Goal: Check status

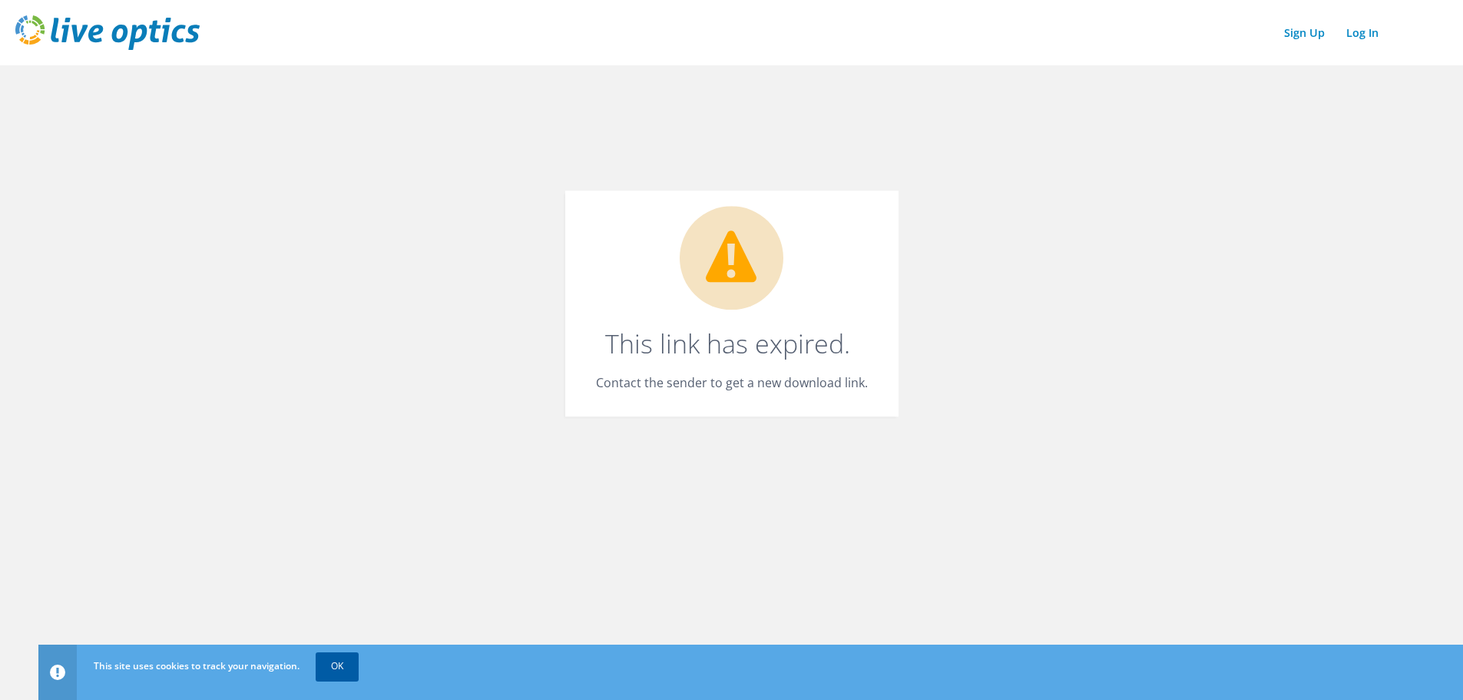
click at [327, 672] on link "OK" at bounding box center [337, 666] width 43 height 28
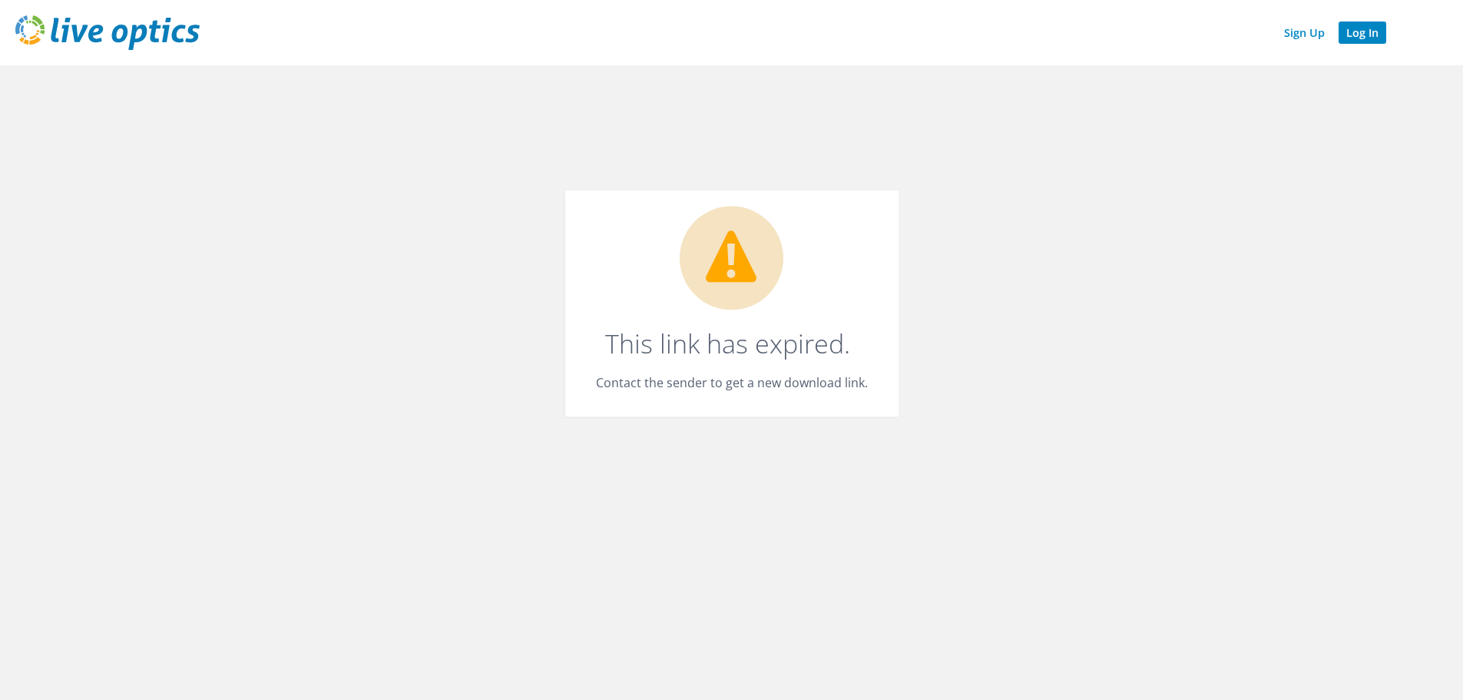
click at [1365, 30] on link "Log In" at bounding box center [1362, 33] width 48 height 22
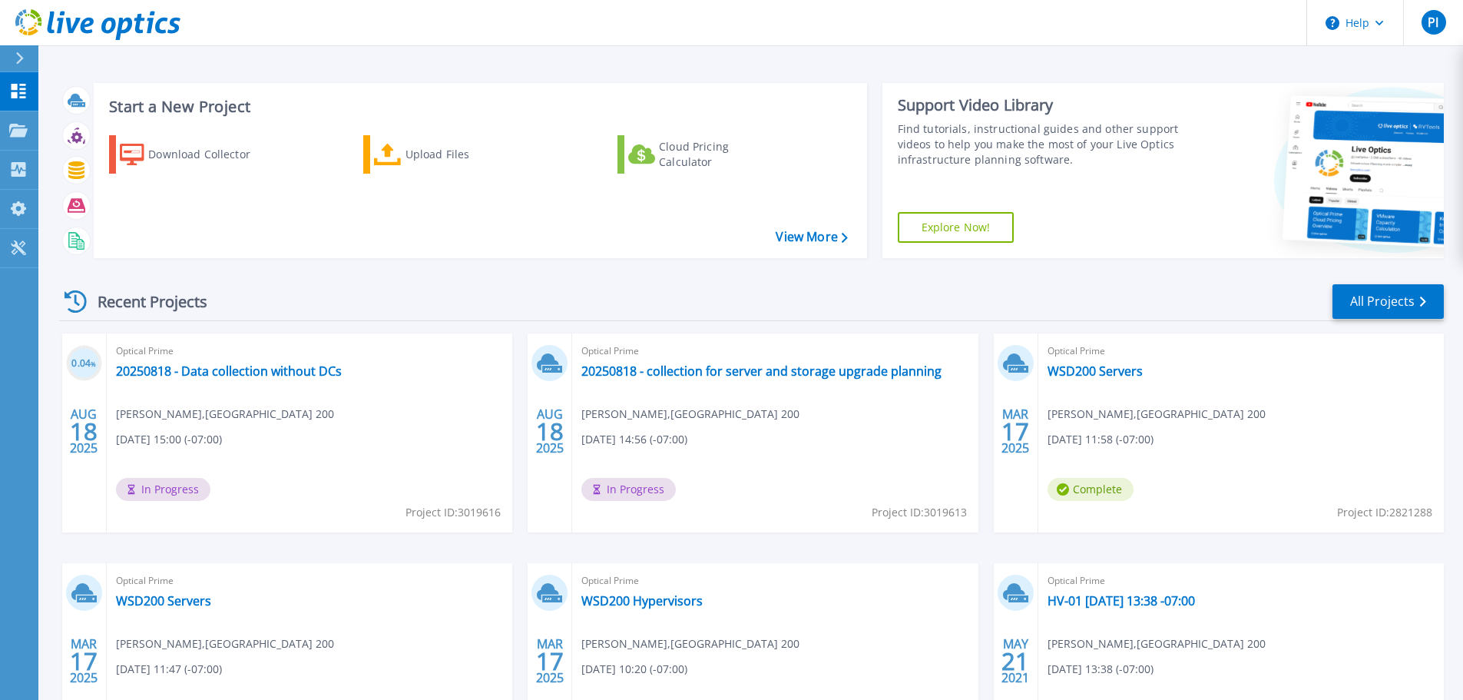
click at [410, 416] on div "Optical Prime 20250818 - Data collection without DCs [PERSON_NAME] , [GEOGRAPHI…" at bounding box center [309, 432] width 405 height 199
click at [84, 363] on h3 "0.04 %" at bounding box center [84, 364] width 36 height 18
click at [154, 489] on span "In Progress" at bounding box center [163, 489] width 94 height 23
click at [227, 372] on link "20250818 - Data collection without DCs" at bounding box center [229, 370] width 226 height 15
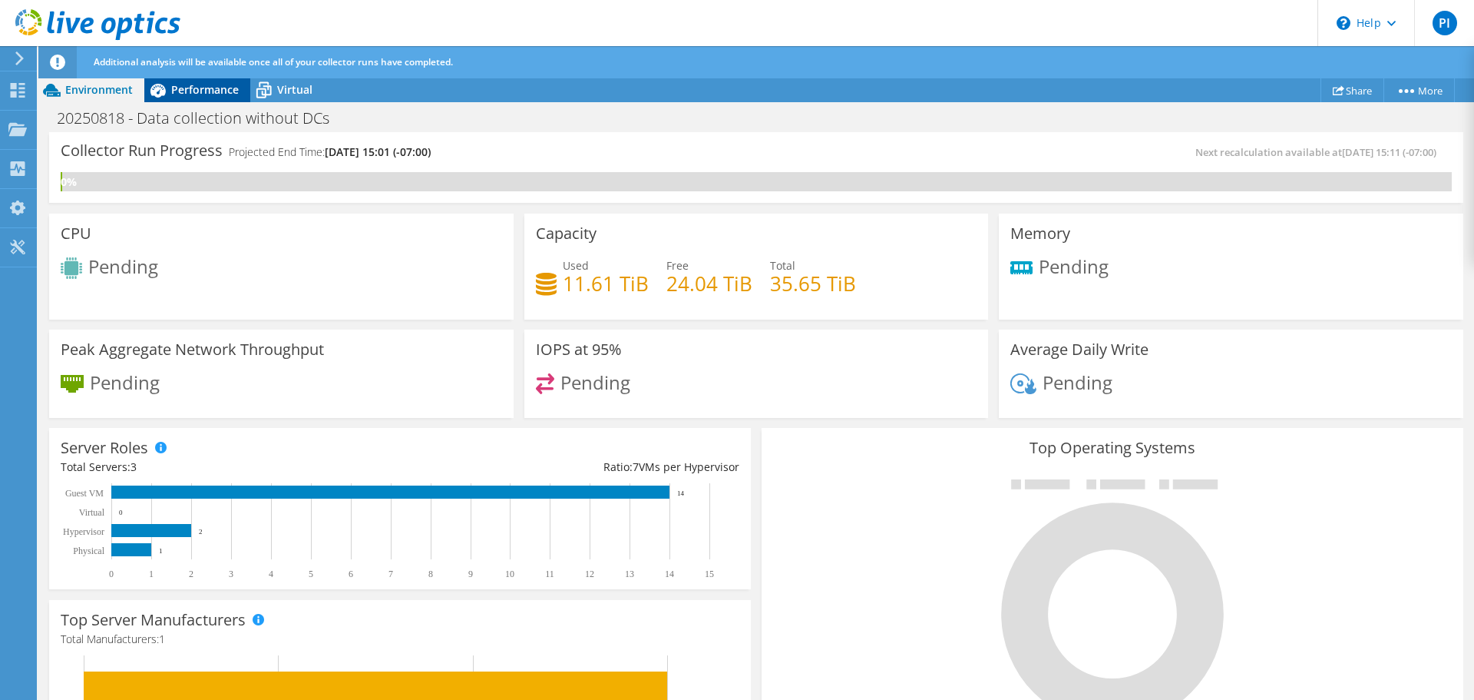
click at [193, 92] on span "Performance" at bounding box center [205, 89] width 68 height 15
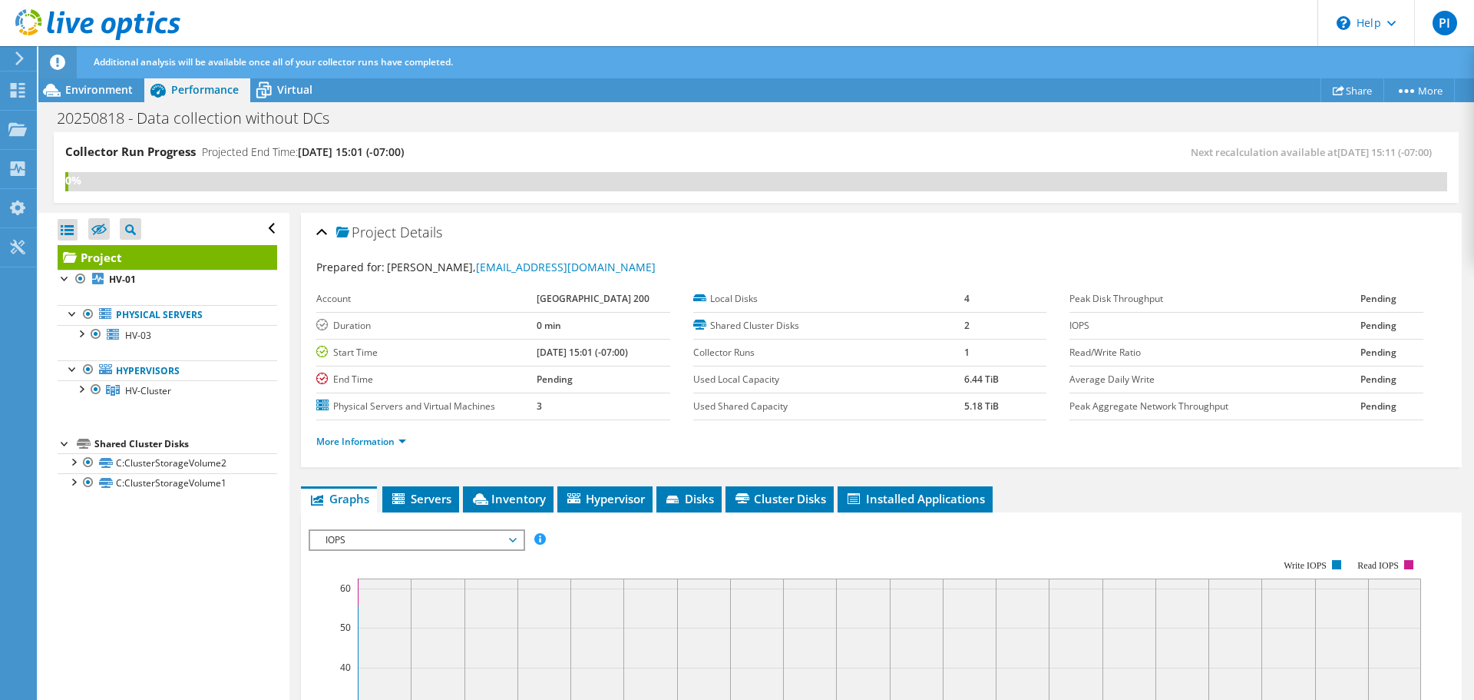
click at [926, 94] on div "Project Actions Project Actions Share More Project Details" at bounding box center [756, 90] width 1436 height 25
